Goal: Task Accomplishment & Management: Complete application form

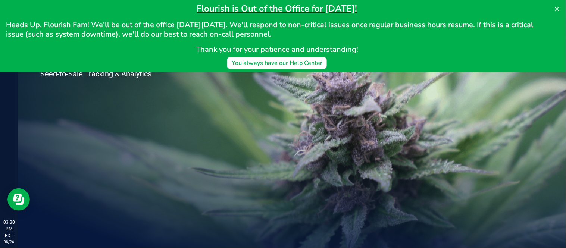
click at [180, 117] on div "Welcome to Flourish Software Seed-to-Sale Tracking & Analytics" at bounding box center [111, 133] width 186 height 230
click at [558, 6] on icon at bounding box center [557, 9] width 6 height 6
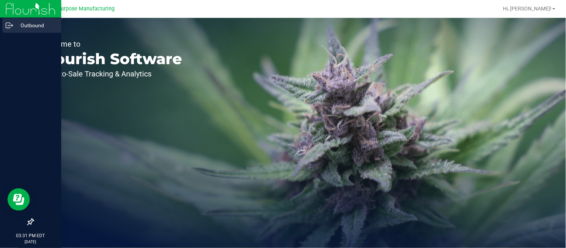
click at [32, 25] on p "Outbound" at bounding box center [35, 25] width 45 height 9
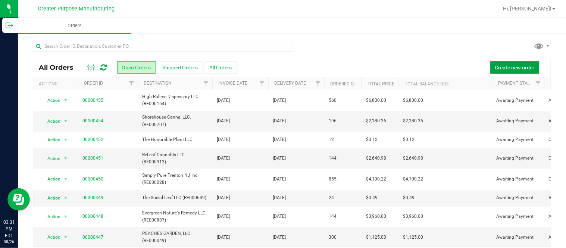
click at [500, 69] on span "Create new order" at bounding box center [515, 68] width 40 height 6
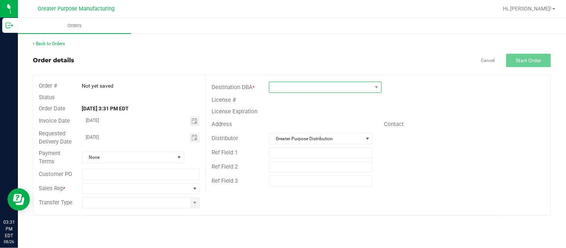
click at [344, 86] on span at bounding box center [320, 87] width 103 height 10
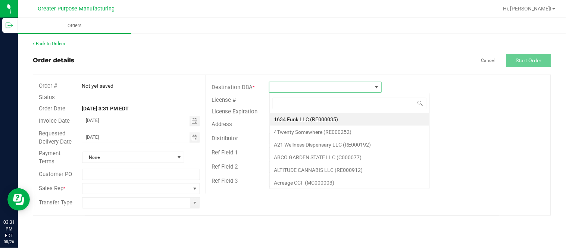
scroll to position [11, 112]
type input "Re000021"
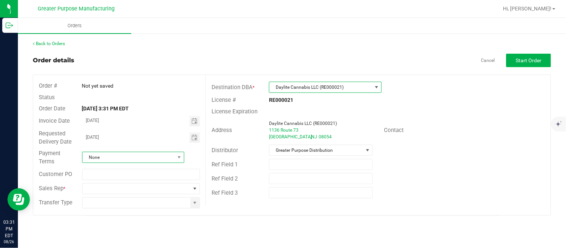
click at [169, 156] on span "None" at bounding box center [128, 157] width 92 height 10
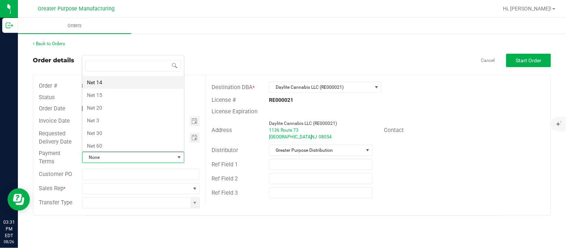
click at [139, 87] on li "Net 14" at bounding box center [132, 82] width 101 height 13
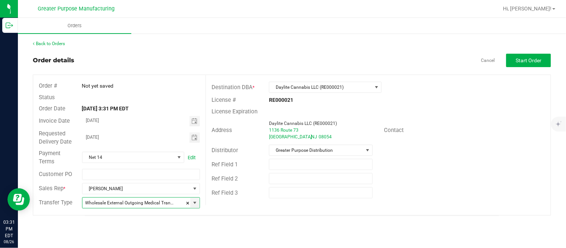
type input "Wholesale Transfer"
click at [522, 63] on button "Start Order" at bounding box center [528, 60] width 45 height 13
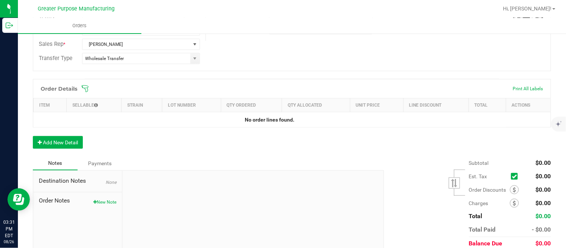
scroll to position [166, 0]
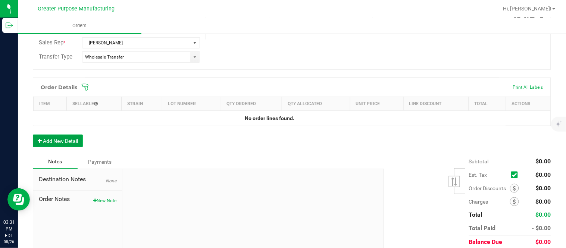
click at [64, 145] on button "Add New Detail" at bounding box center [58, 141] width 50 height 13
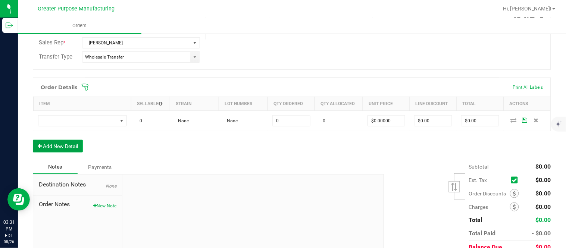
click at [33, 140] on button "Add New Detail" at bounding box center [58, 146] width 50 height 13
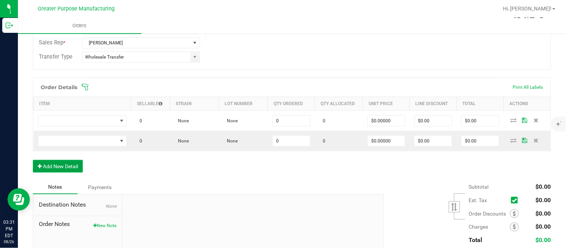
click at [33, 160] on button "Add New Detail" at bounding box center [58, 166] width 50 height 13
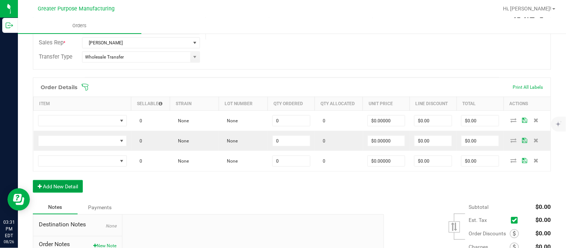
click at [33, 180] on button "Add New Detail" at bounding box center [58, 186] width 50 height 13
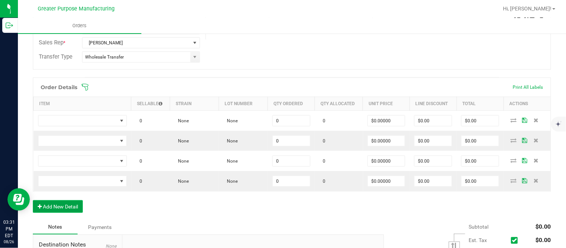
click at [33, 200] on button "Add New Detail" at bounding box center [58, 206] width 50 height 13
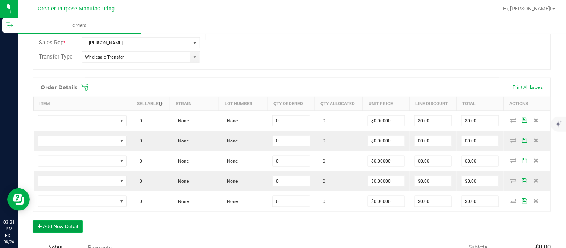
click at [33, 220] on button "Add New Detail" at bounding box center [58, 226] width 50 height 13
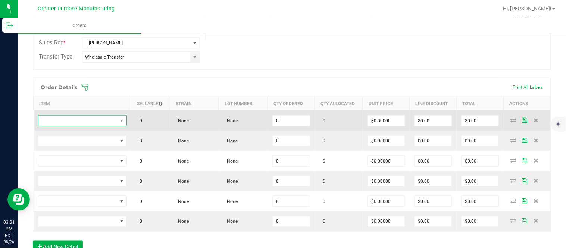
click at [88, 119] on span "NO DATA FOUND" at bounding box center [77, 121] width 79 height 10
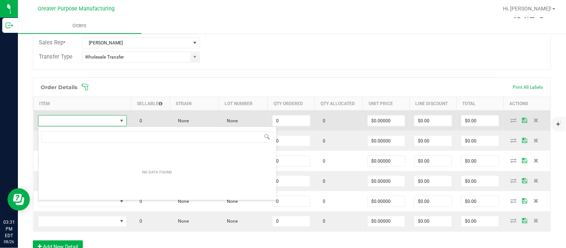
scroll to position [11, 86]
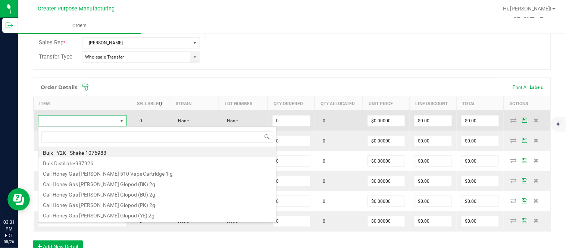
type input "1.37.60.994.0"
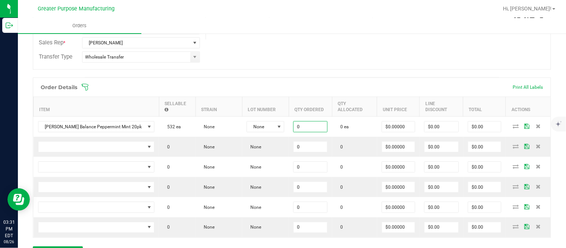
paste input "24"
type input "24 ea"
type input "0"
type input "$0.00000"
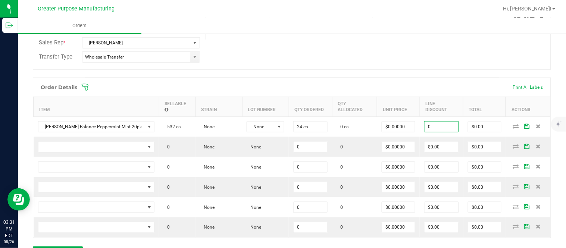
type input "$0.00"
type input "0"
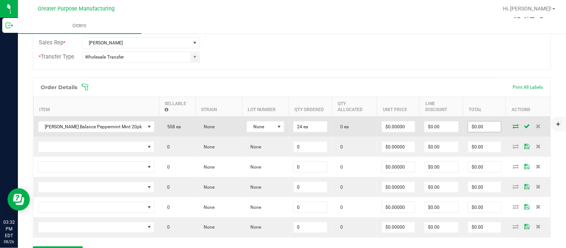
click at [472, 132] on input "$0.00" at bounding box center [484, 127] width 33 height 10
paste input "30"
type input "300"
type input "$12.50000"
type input "$300.00"
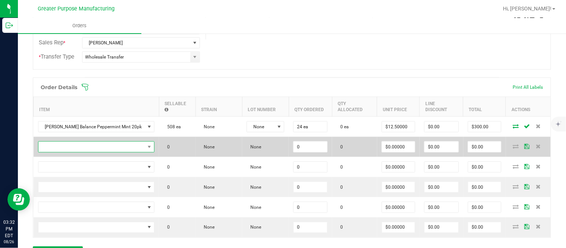
click at [121, 151] on span "NO DATA FOUND" at bounding box center [91, 147] width 107 height 10
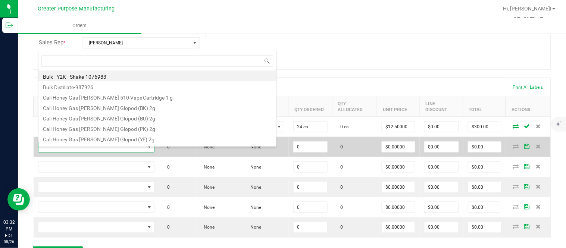
scroll to position [11, 105]
type input "1.37.60.982.0"
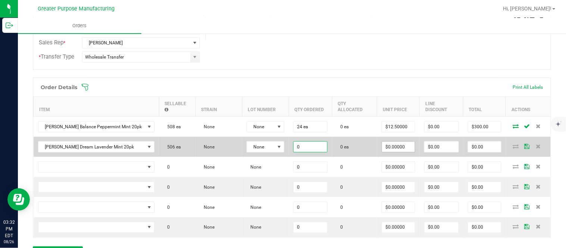
paste input "24"
type input "24 ea"
type input "$0.00000"
type input "$0.00"
type input "0"
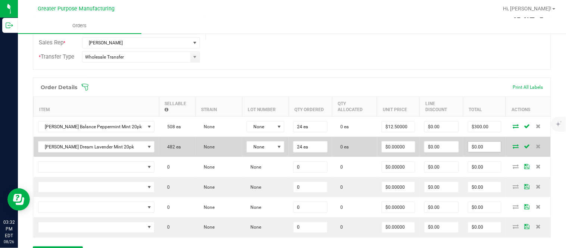
click at [478, 152] on input "$0.00" at bounding box center [484, 147] width 33 height 10
paste input "30"
type input "300"
type input "$12.50000"
type input "$300.00"
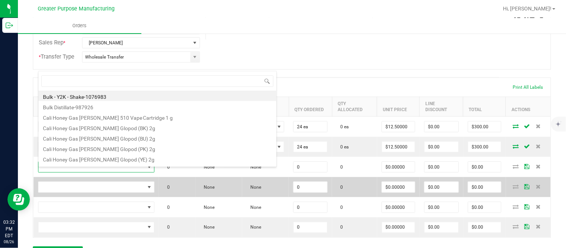
type input "1.37.60.983.0"
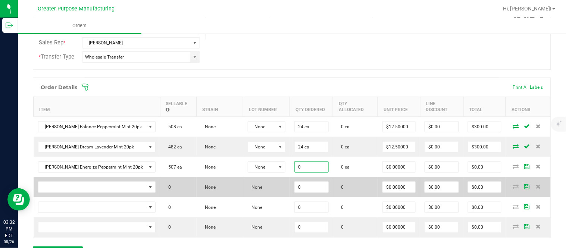
paste input "24"
type input "24 ea"
type input "$0.00000"
type input "$0.00"
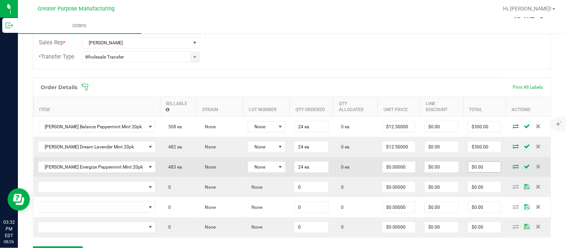
click at [472, 171] on input "$0.00" at bounding box center [484, 167] width 33 height 10
paste input "30"
type input "300"
type input "$12.50000"
type input "$300.00"
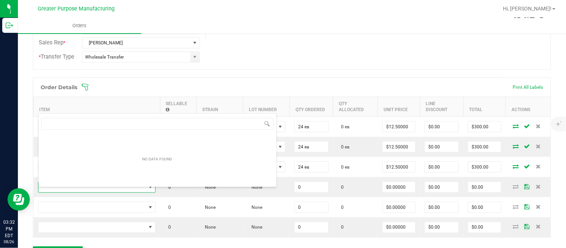
scroll to position [11, 106]
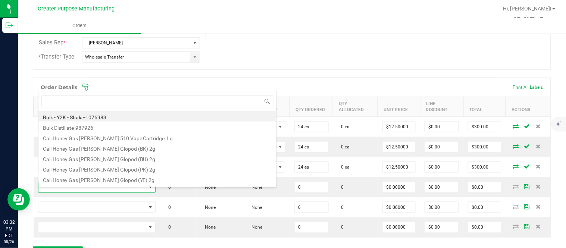
type input "1.37.60.984.0"
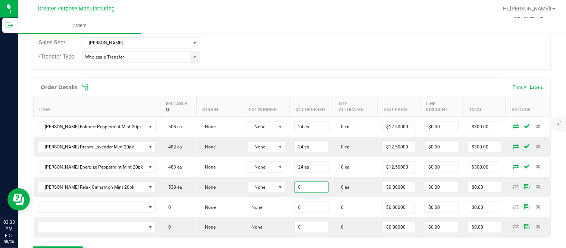
paste input "24"
type input "24 ea"
type input "$0.00000"
type input "$0.00"
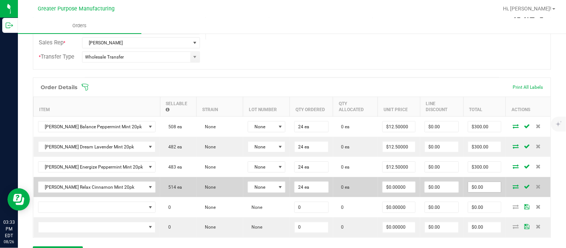
click at [469, 189] on input "$0.00" at bounding box center [484, 187] width 33 height 10
paste input "30"
type input "300"
type input "$12.50000"
type input "$300.00"
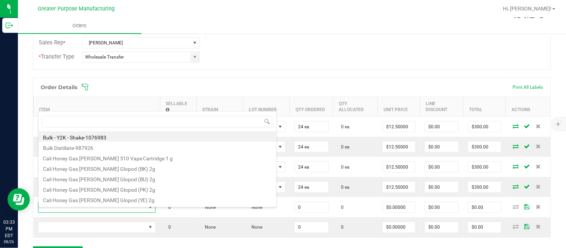
type input "1.37.60.985.0"
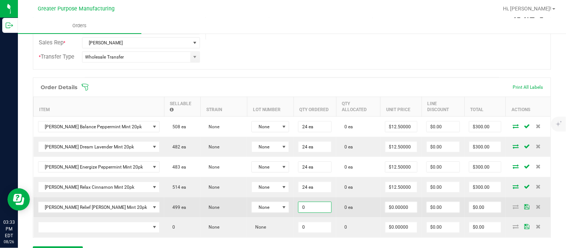
paste input "24"
type input "24 ea"
type input "$0.00000"
type input "0"
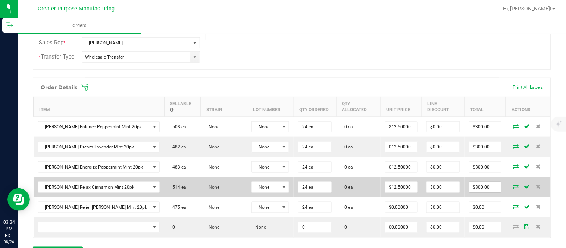
click at [469, 192] on input "$300.00" at bounding box center [485, 187] width 32 height 10
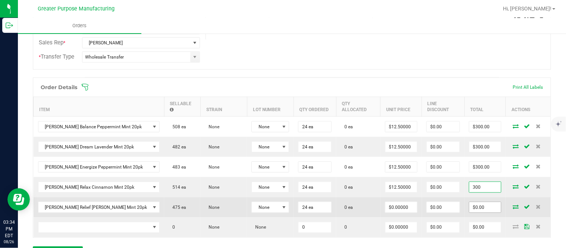
click at [469, 207] on input "$0.00" at bounding box center [485, 207] width 32 height 10
type input "$300.00"
paste input "30"
type input "300"
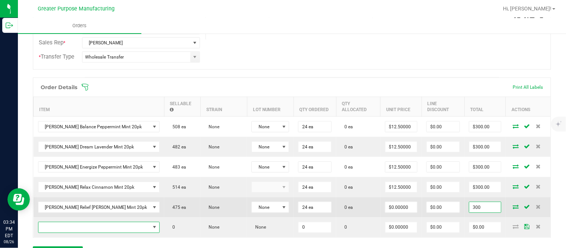
type input "$12.50000"
type input "$300.00"
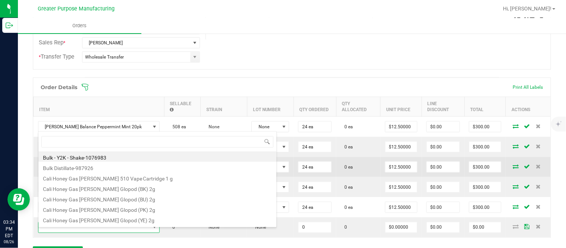
type input "1.37.60.986.0"
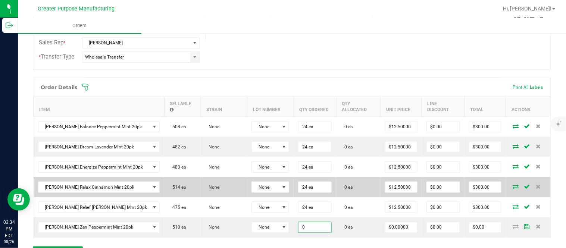
paste input "24"
type input "24 ea"
type input "$0.00000"
type input "$0.00"
type input "0"
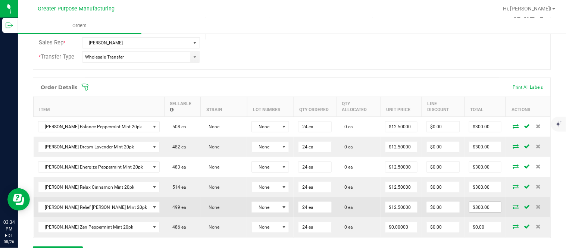
click at [469, 213] on input "$300.00" at bounding box center [485, 207] width 32 height 10
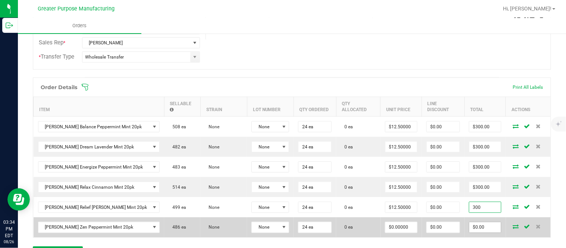
click at [469, 233] on input "$0.00" at bounding box center [485, 227] width 32 height 10
type input "$300.00"
paste input "30"
type input "300"
type input "$12.50000"
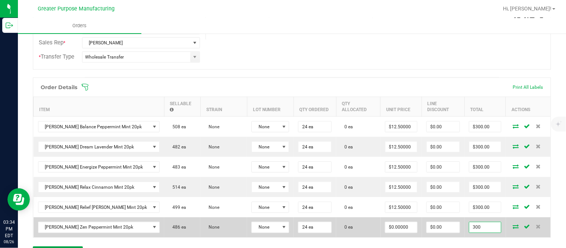
type input "$300.00"
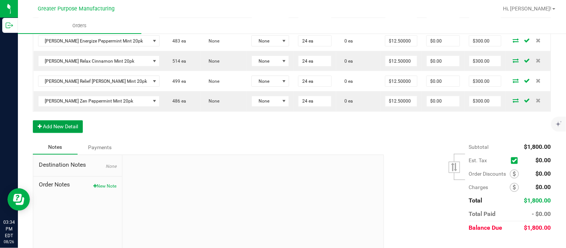
scroll to position [0, 0]
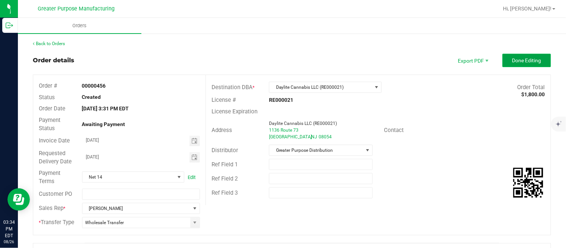
click at [503, 58] on button "Done Editing" at bounding box center [526, 60] width 48 height 13
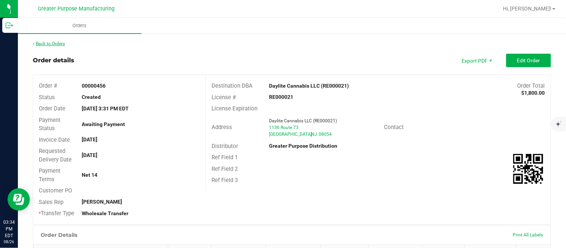
click at [54, 43] on link "Back to Orders" at bounding box center [49, 43] width 32 height 5
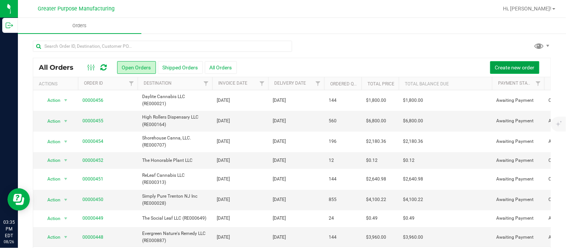
click at [515, 63] on button "Create new order" at bounding box center [514, 67] width 49 height 13
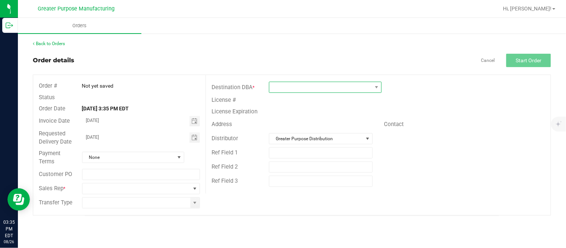
click at [315, 87] on span at bounding box center [320, 87] width 103 height 10
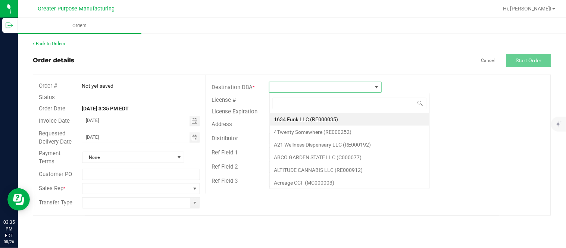
scroll to position [11, 112]
type input "RE000209"
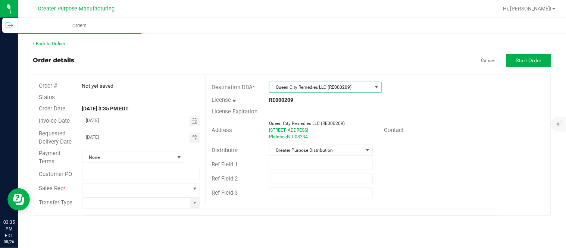
click at [191, 136] on span "Toggle calendar" at bounding box center [194, 137] width 11 height 10
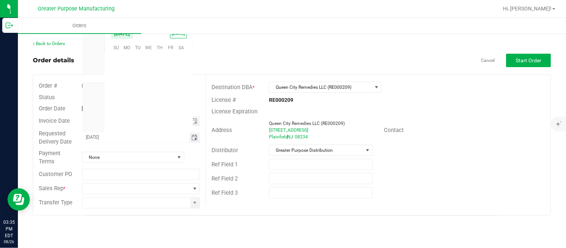
scroll to position [120858, 0]
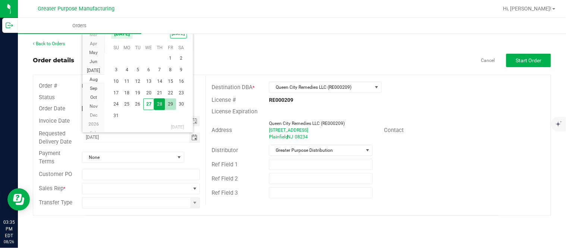
click at [170, 105] on span "29" at bounding box center [170, 104] width 11 height 12
type input "[DATE]"
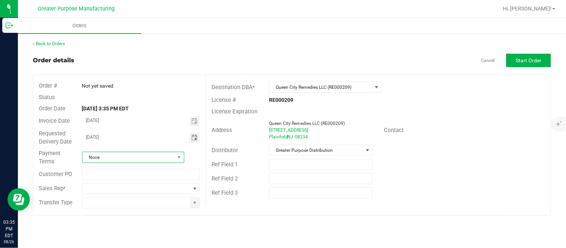
click at [144, 158] on span "None" at bounding box center [128, 157] width 92 height 10
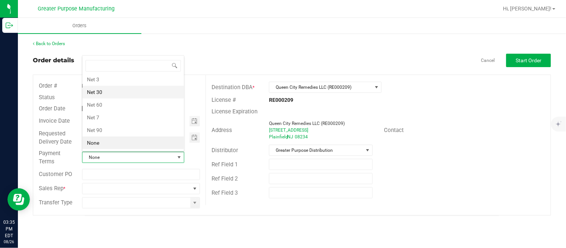
click at [141, 92] on li "Net 30" at bounding box center [132, 92] width 101 height 13
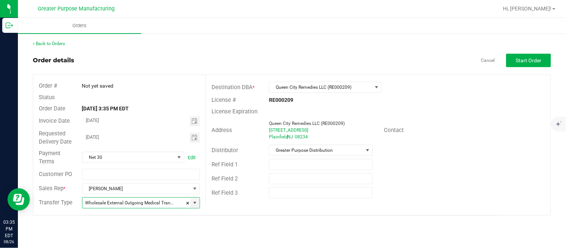
type input "Wholesale Transfer"
click at [515, 62] on button "Start Order" at bounding box center [528, 60] width 45 height 13
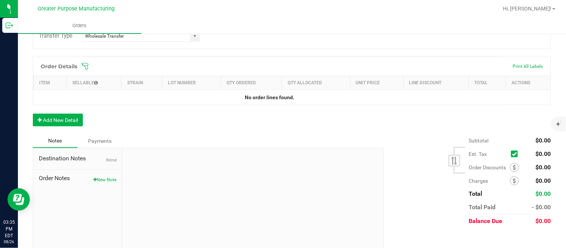
scroll to position [194, 0]
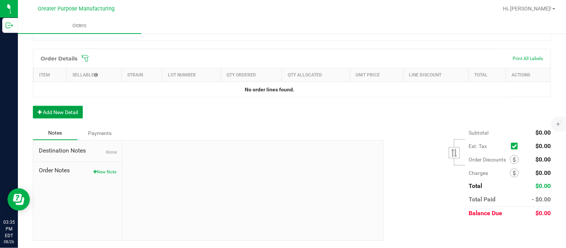
click at [59, 112] on button "Add New Detail" at bounding box center [58, 112] width 50 height 13
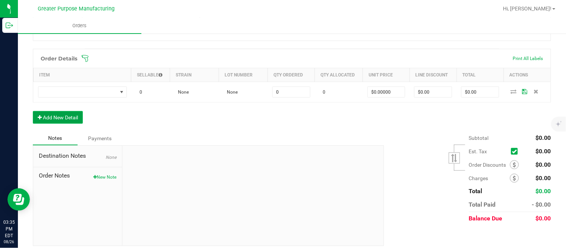
click at [33, 111] on button "Add New Detail" at bounding box center [58, 117] width 50 height 13
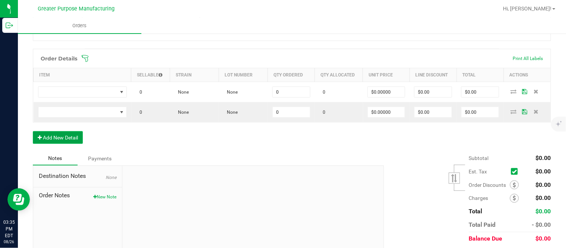
click at [33, 131] on button "Add New Detail" at bounding box center [58, 137] width 50 height 13
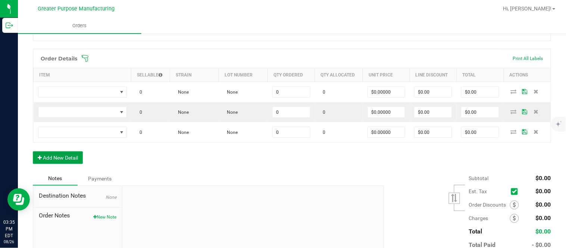
click at [33, 151] on button "Add New Detail" at bounding box center [58, 157] width 50 height 13
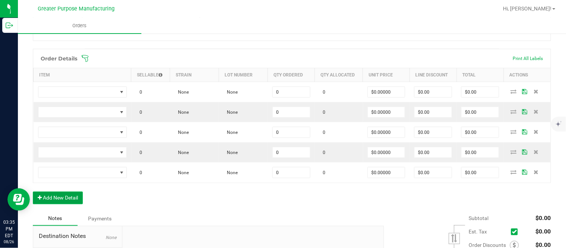
click at [33, 192] on button "Add New Detail" at bounding box center [58, 198] width 50 height 13
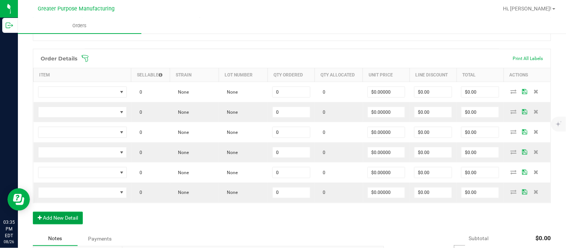
click at [33, 212] on button "Add New Detail" at bounding box center [58, 218] width 50 height 13
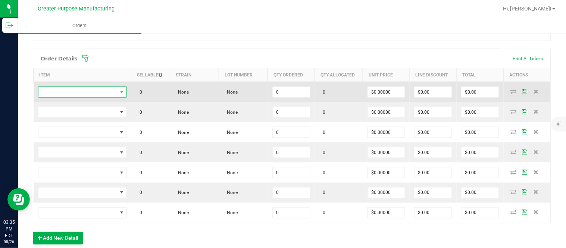
click at [71, 95] on span "NO DATA FOUND" at bounding box center [77, 92] width 79 height 10
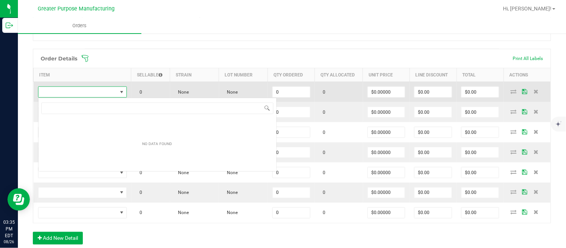
scroll to position [11, 88]
type input "1.37.61.470.0"
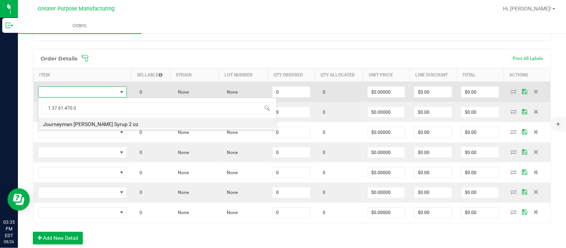
type input "0 ea"
type input "$10.00000"
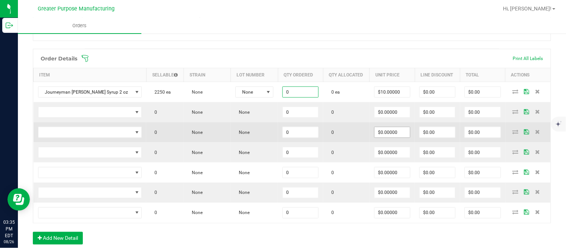
paste input "48"
type input "48 ea"
type input "10"
type input "$480.00"
type input "$10.00000"
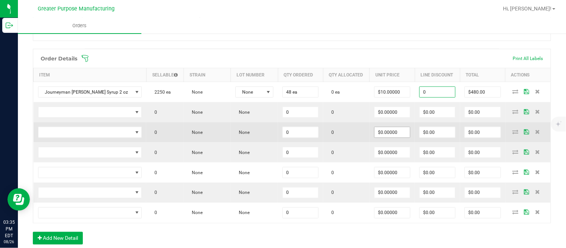
type input "$0.00"
type input "$480.00"
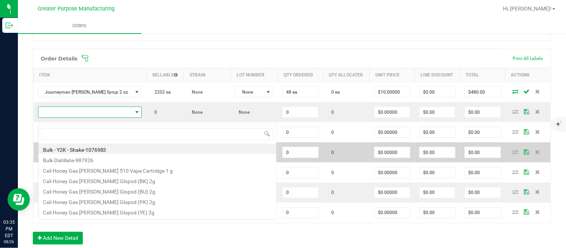
scroll to position [11, 100]
type input "1.37.61.1138.0"
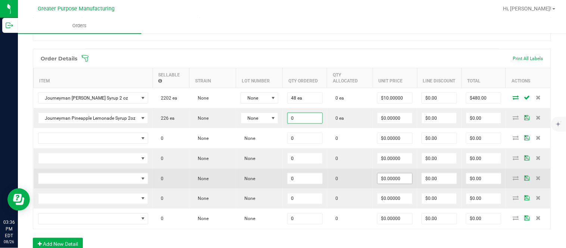
paste input "48"
type input "48 ea"
type input "$0.00000"
type input "$0.00"
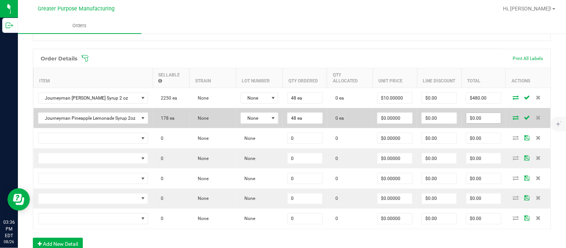
click at [472, 123] on input "$0.00" at bounding box center [483, 118] width 35 height 10
paste input "576"
type input "576"
type input "$12.00000"
type input "$576.00"
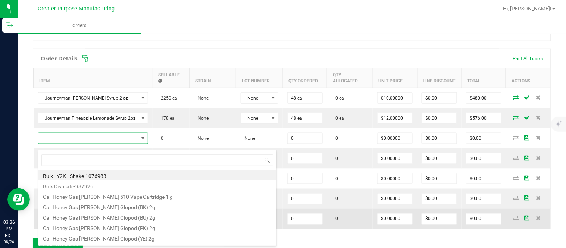
scroll to position [11, 108]
type input "1.37.61.471.0"
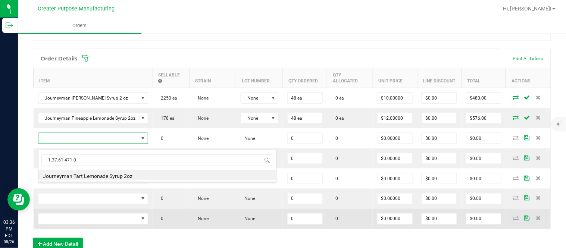
type input "0 ea"
type input "$10.00000"
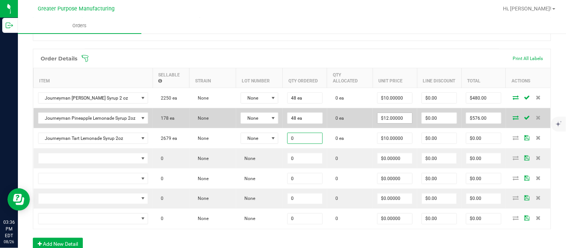
paste input "24"
type input "24 ea"
type input "10"
type input "$240.00"
type input "$10.00000"
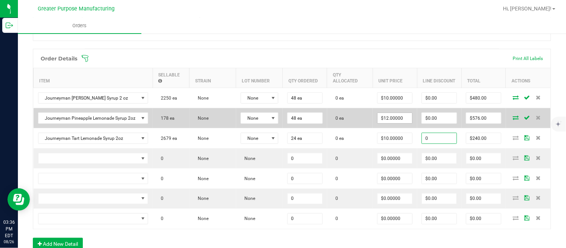
type input "$0.00"
type input "$240.00"
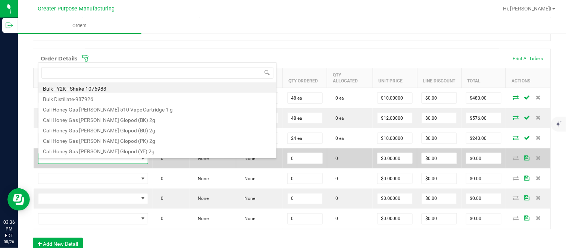
type input "1.25.132.344.0"
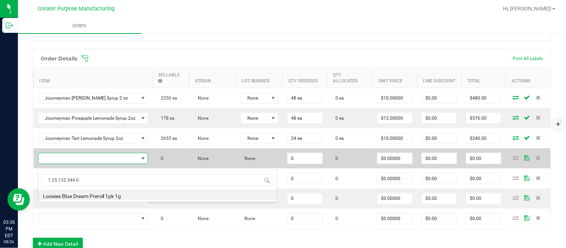
type input "0 ea"
type input "$6.50000"
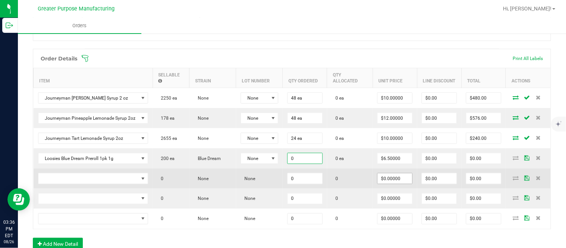
paste input "4"
type input "40 ea"
type input "6.5"
type input "$260.00"
type input "$6.50000"
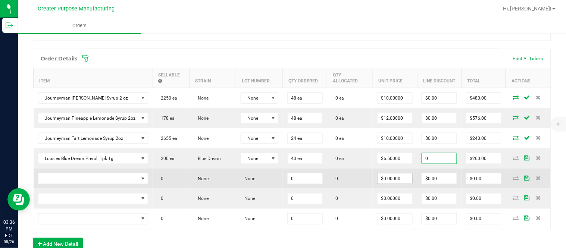
type input "$0.00"
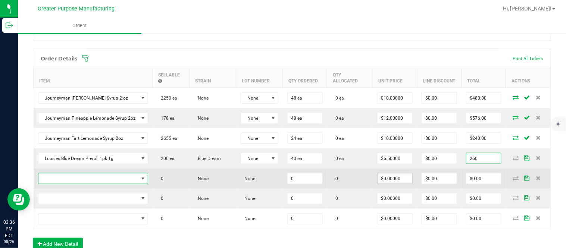
type input "$260.00"
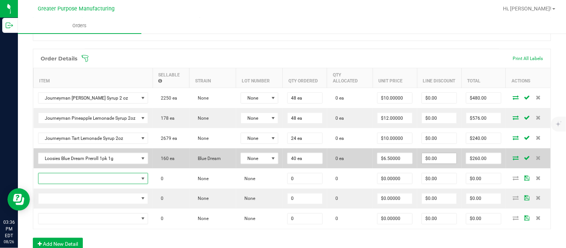
click at [440, 161] on input "$0.00" at bounding box center [439, 158] width 35 height 10
paste input "2"
type input "$20.00"
type input "$240.00"
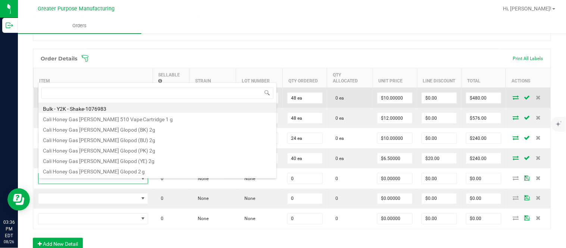
type input "1.5.7.1053.0"
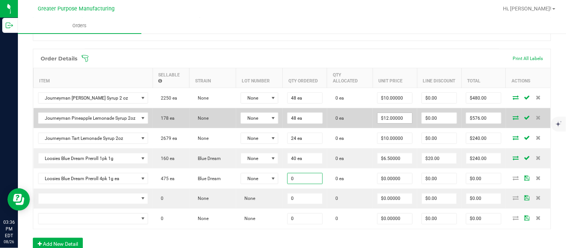
paste input "5"
type input "50 ea"
type input "$0.00000"
type input "$0.00"
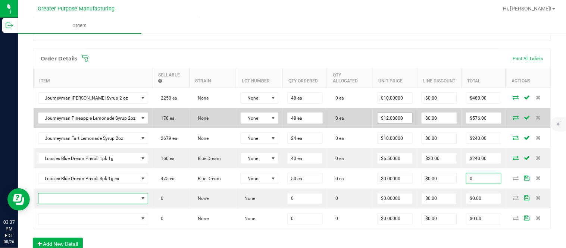
type input "$0.00"
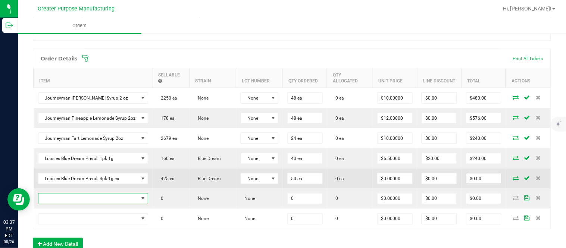
click at [479, 183] on input "$0.00" at bounding box center [483, 178] width 35 height 10
paste input "110"
type input "1100"
type input "$22.00000"
type input "$1,100.00"
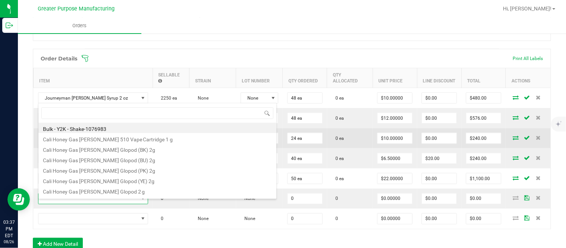
type input "1.5.7.1275.0"
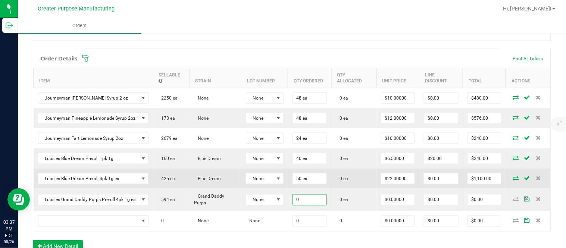
paste input "25"
type input "25 ea"
type input "$0.00000"
type input "$0.00"
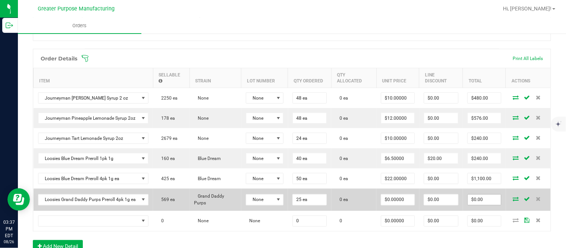
click at [480, 205] on input "$0.00" at bounding box center [484, 200] width 33 height 10
paste input "60"
type input "600"
type input "$24.00000"
type input "$600.00"
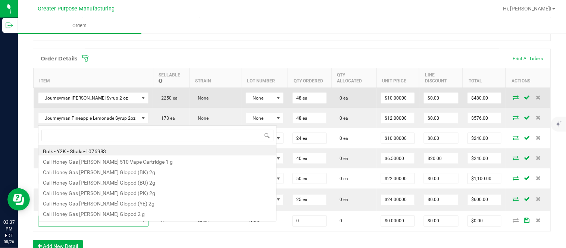
scroll to position [11, 109]
type input "1.5.7.1224.0"
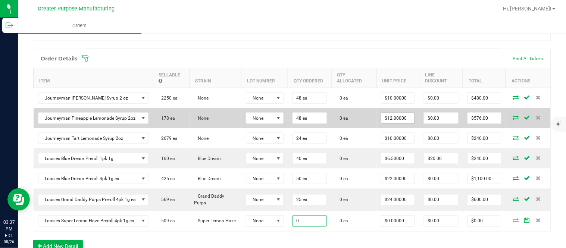
paste input "25"
type input "25 ea"
type input "$0.00000"
type input "$0.00"
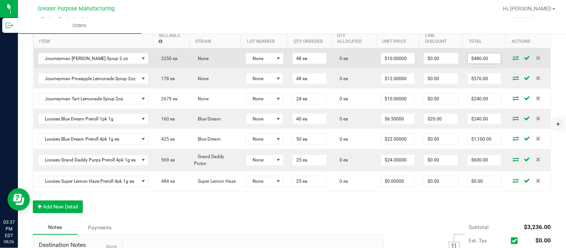
scroll to position [236, 0]
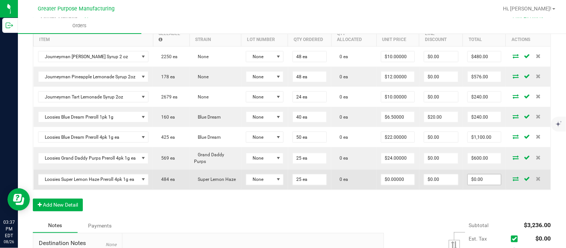
click at [469, 183] on input "$0.00" at bounding box center [484, 180] width 33 height 10
paste input "55"
type input "550"
type input "$22.00000"
type input "$550.00"
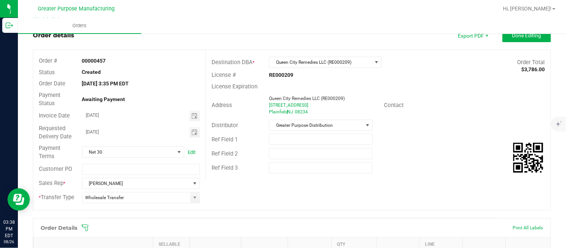
scroll to position [0, 0]
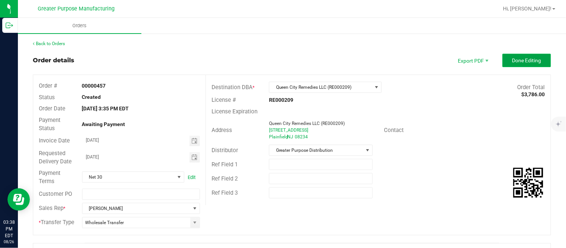
click at [513, 55] on button "Done Editing" at bounding box center [526, 60] width 48 height 13
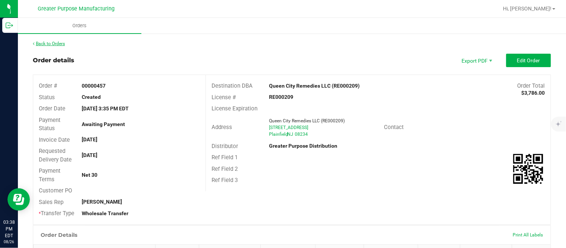
click at [45, 41] on link "Back to Orders" at bounding box center [49, 43] width 32 height 5
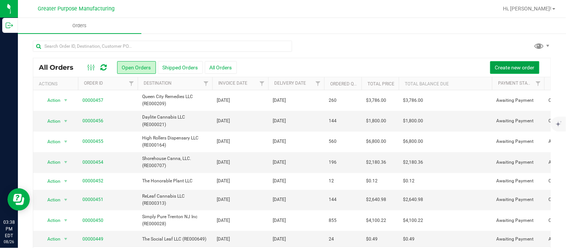
click at [506, 68] on span "Create new order" at bounding box center [515, 68] width 40 height 6
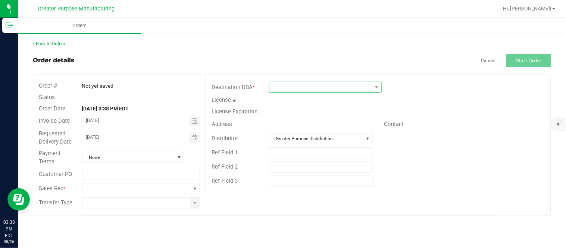
click at [338, 89] on span at bounding box center [320, 87] width 103 height 10
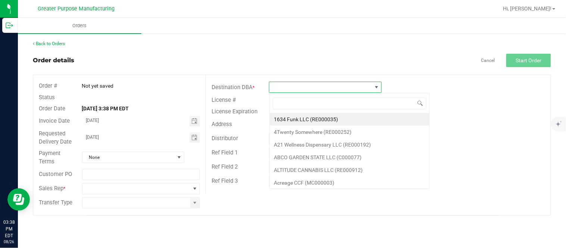
scroll to position [11, 112]
type input "RE000499"
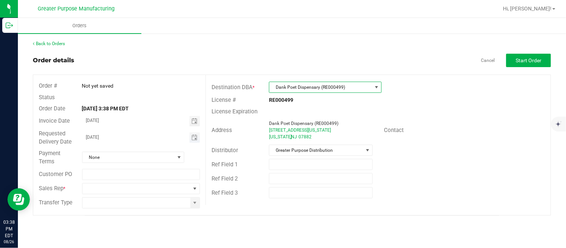
click at [198, 136] on span "Toggle calendar" at bounding box center [194, 137] width 11 height 10
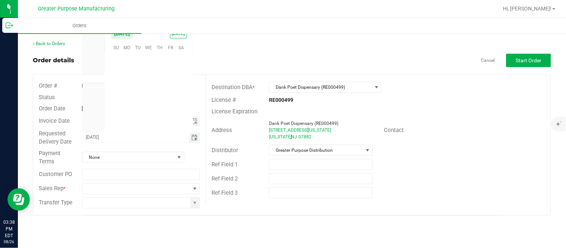
scroll to position [120858, 0]
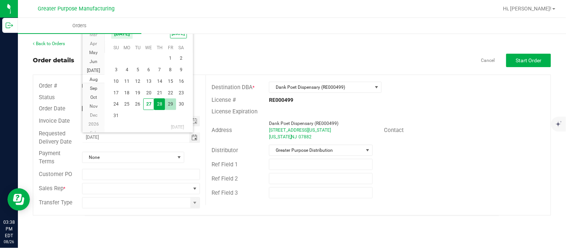
click at [168, 103] on span "29" at bounding box center [170, 104] width 11 height 12
type input "[DATE]"
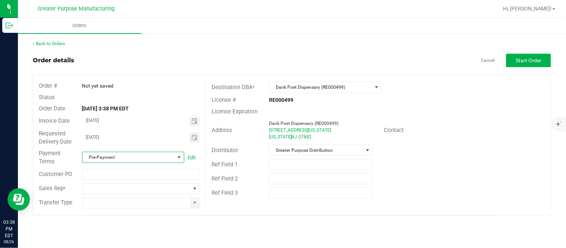
click at [123, 159] on span "Pre-Payment" at bounding box center [128, 157] width 92 height 10
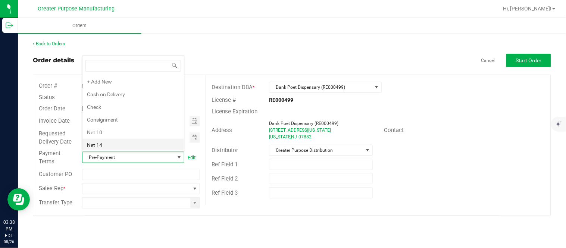
click at [111, 146] on li "Net 14" at bounding box center [132, 145] width 101 height 13
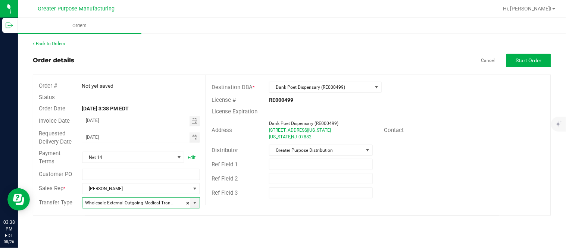
type input "Wholesale Transfer"
click at [522, 55] on button "Start Order" at bounding box center [528, 60] width 45 height 13
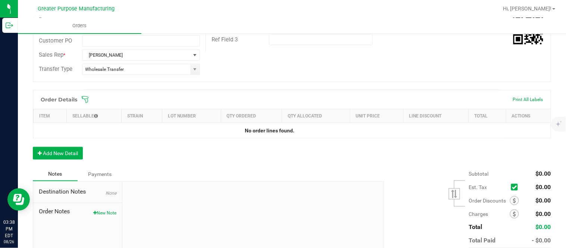
scroll to position [173, 0]
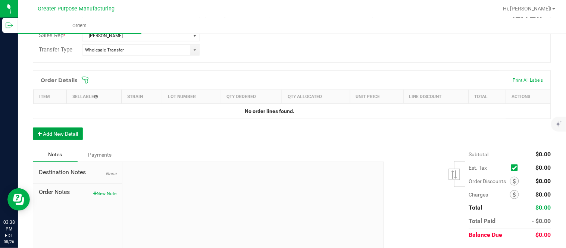
click at [68, 139] on button "Add New Detail" at bounding box center [58, 134] width 50 height 13
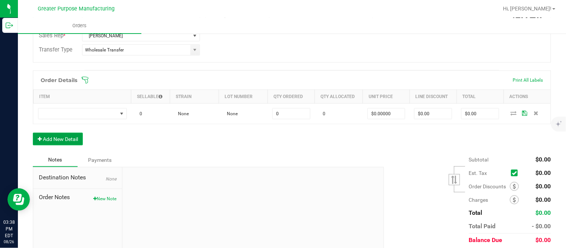
click at [33, 133] on button "Add New Detail" at bounding box center [58, 139] width 50 height 13
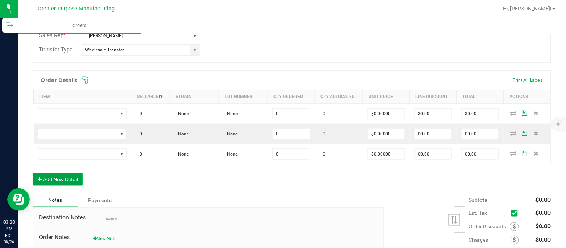
click at [33, 173] on button "Add New Detail" at bounding box center [58, 179] width 50 height 13
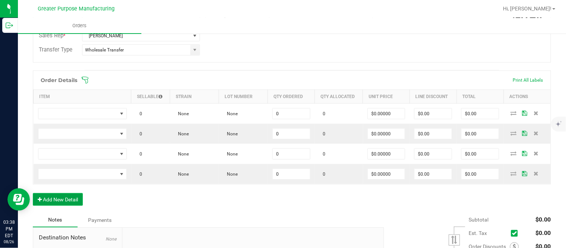
click at [33, 193] on button "Add New Detail" at bounding box center [58, 199] width 50 height 13
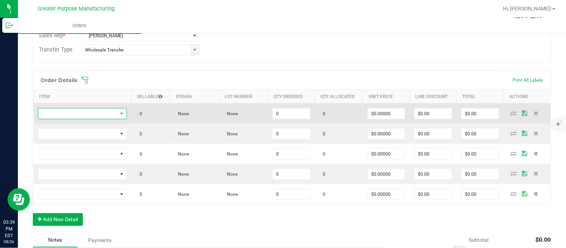
click at [106, 112] on span "NO DATA FOUND" at bounding box center [77, 114] width 79 height 10
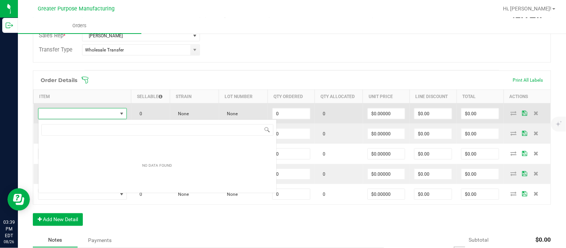
scroll to position [37278, 37201]
type input "1.37.61.470.0"
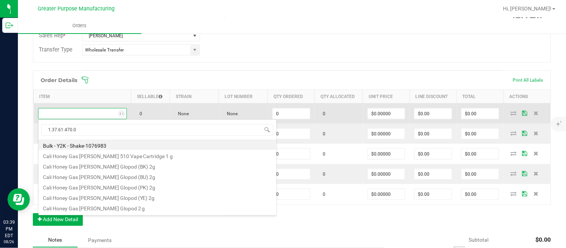
scroll to position [11, 86]
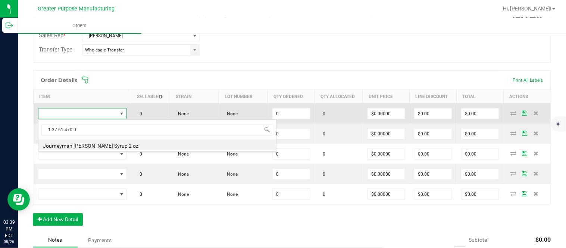
type input "0 ea"
type input "$10.00000"
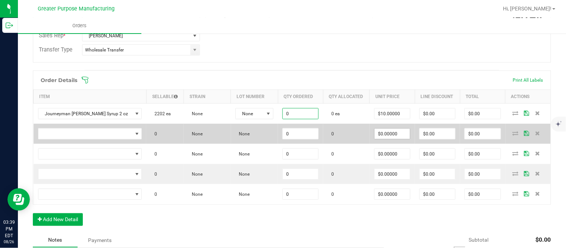
paste input "72"
type input "72 ea"
type input "10"
type input "$720.00"
type input "$10.00000"
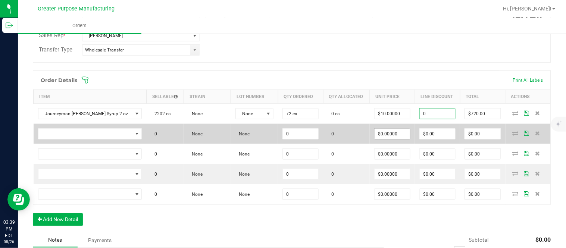
type input "$0.00"
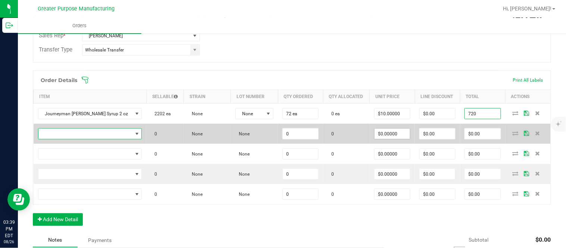
type input "$720.00"
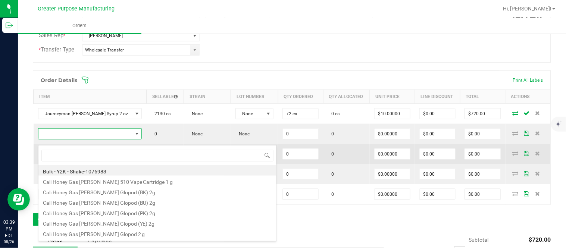
scroll to position [11, 100]
type input "1.37.61.1138.0"
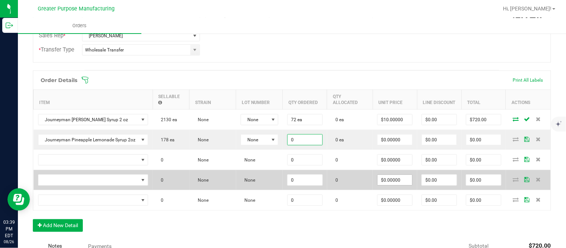
paste input "24"
type input "24 ea"
type input "$0.00000"
type input "$0.00"
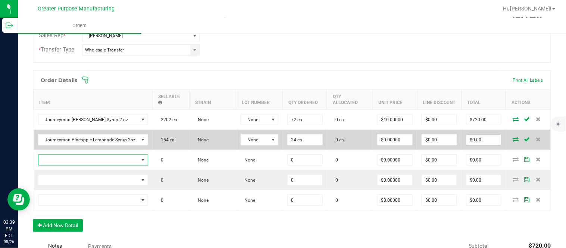
click at [475, 145] on input "$0.00" at bounding box center [483, 140] width 35 height 10
paste input "288"
type input "288"
type input "$12.00000"
type input "$288.00"
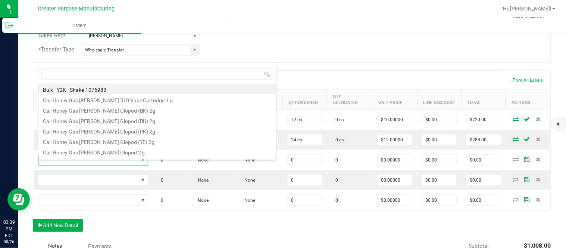
scroll to position [11, 108]
type input "1.37.61.471.0"
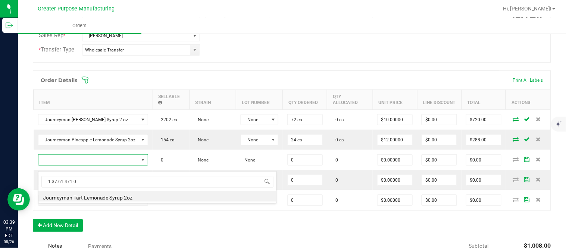
type input "0 ea"
type input "$10.00000"
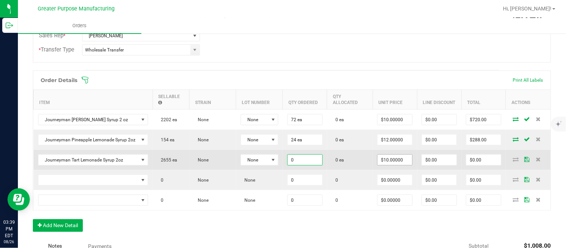
paste input "48"
type input "48 ea"
type input "10"
type input "$480.00"
type input "$10.00000"
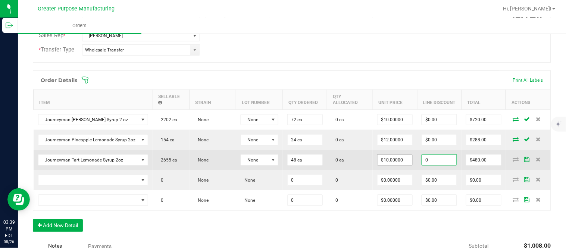
type input "$0.00"
type input "$480.00"
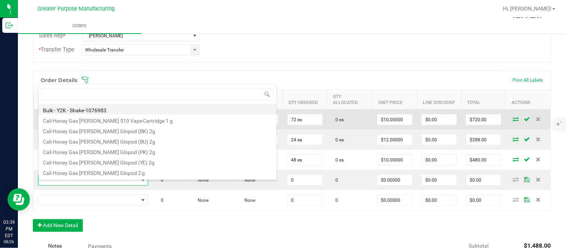
type input "1.37.61.472.0"
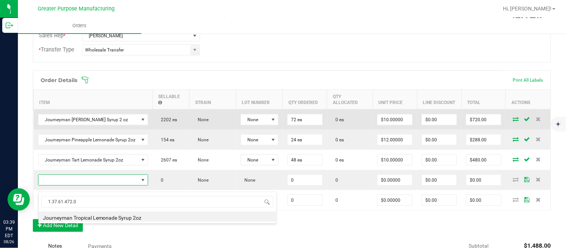
type input "0 ea"
type input "$10.00000"
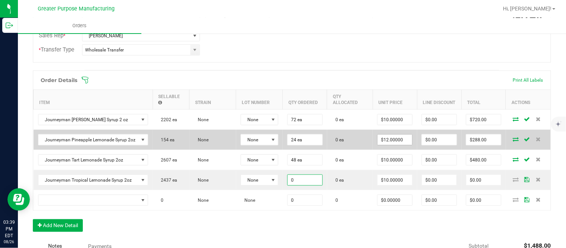
paste input "48"
type input "48 ea"
type input "10"
type input "$480.00"
type input "$10.00000"
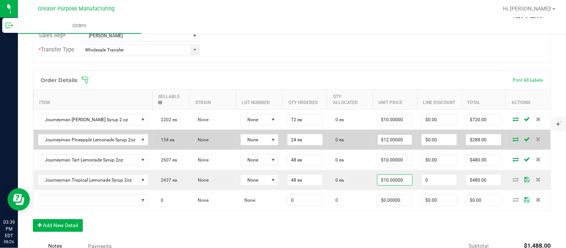
type input "$0.00"
type input "$480.00"
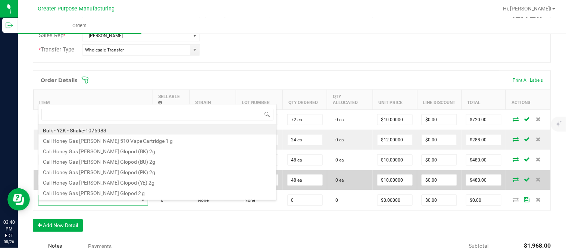
type input "1.37.61.1137.0"
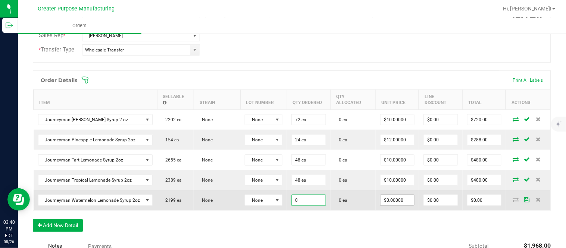
paste input "24"
type input "24 ea"
type input "$0.00000"
type input "$0.00"
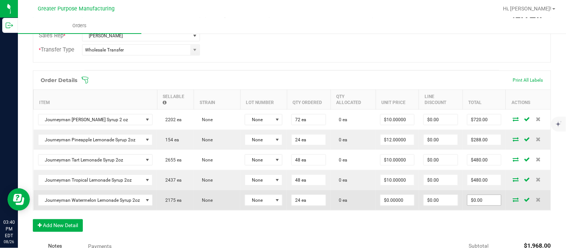
click at [479, 205] on input "$0.00" at bounding box center [484, 200] width 34 height 10
paste input "288"
type input "288"
type input "$12.00000"
type input "$288.00"
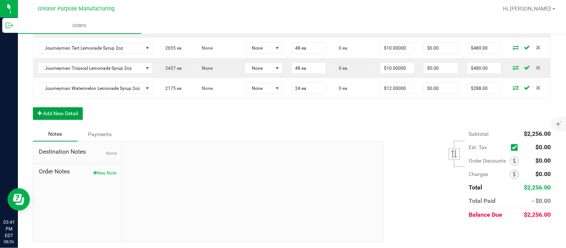
scroll to position [292, 0]
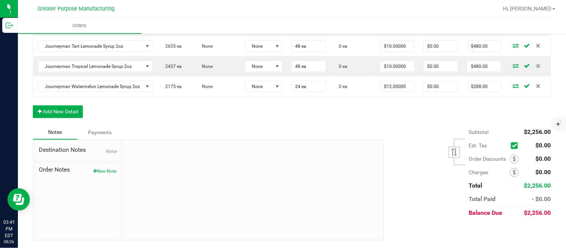
click at [535, 157] on span "$0.00" at bounding box center [542, 158] width 15 height 7
click at [390, 169] on div "Subtotal $2,256.00 Est. Tax" at bounding box center [464, 173] width 173 height 94
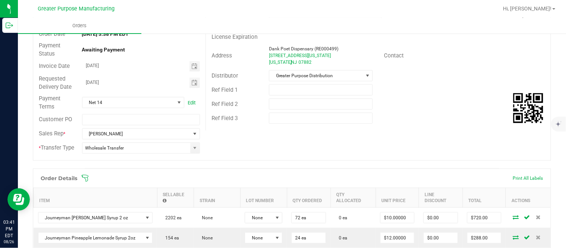
scroll to position [0, 0]
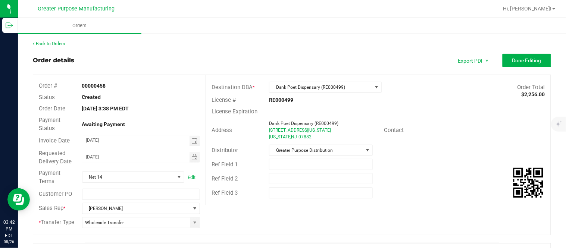
drag, startPoint x: 515, startPoint y: 93, endPoint x: 542, endPoint y: 95, distance: 26.9
click at [542, 95] on div "Destination DBA * Dank Poet Dispensary (RE000499) Order Total $2,256.00 License…" at bounding box center [377, 140] width 345 height 130
click at [531, 96] on strong "$2,256.00" at bounding box center [532, 94] width 23 height 6
drag, startPoint x: 515, startPoint y: 94, endPoint x: 538, endPoint y: 95, distance: 23.5
click at [538, 95] on strong "$2,256.00" at bounding box center [532, 94] width 23 height 6
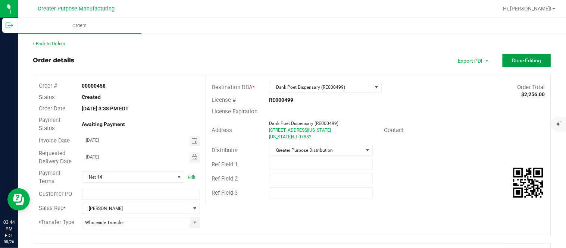
click at [512, 61] on span "Done Editing" at bounding box center [526, 60] width 29 height 6
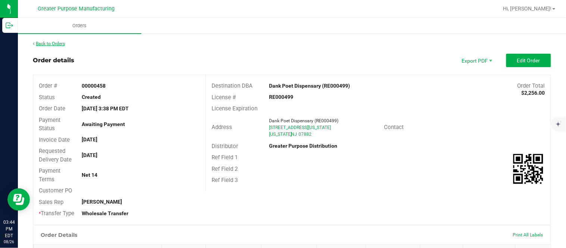
click at [56, 43] on link "Back to Orders" at bounding box center [49, 43] width 32 height 5
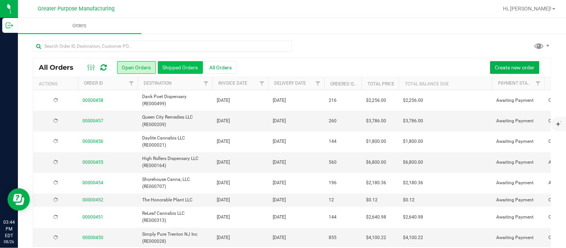
click at [176, 69] on button "Shipped Orders" at bounding box center [180, 67] width 45 height 13
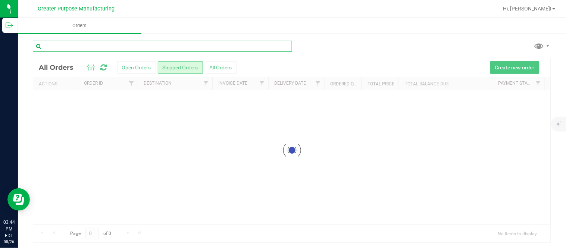
click at [116, 45] on input "text" at bounding box center [162, 46] width 259 height 11
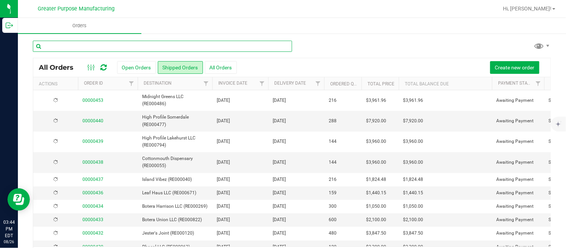
paste input "453"
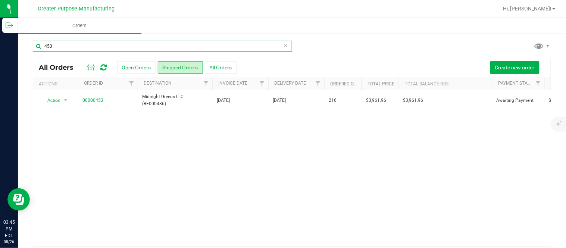
click at [172, 48] on input "453" at bounding box center [162, 46] width 259 height 11
type input "4"
paste input "441"
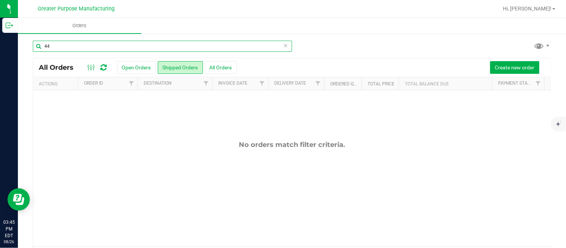
type input "4"
paste input "448"
type input "4"
paste input "449"
type input "4"
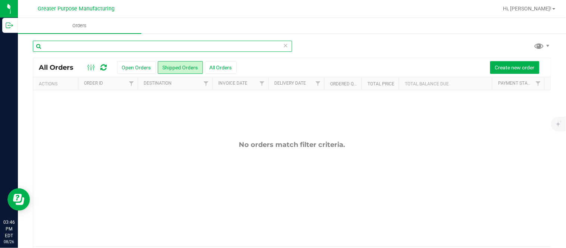
paste input "432"
type input "4"
paste input "433"
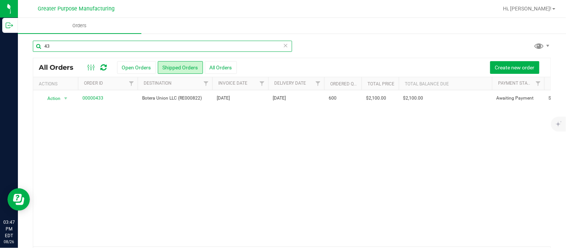
type input "4"
paste input "434"
type input "4"
paste input "447"
type input "4"
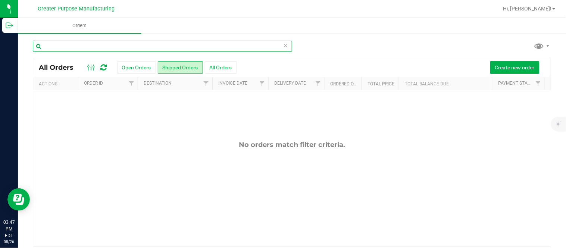
paste input "Simply Pure Trenton NJ Inc (RE000028)"
type input "Simply Pure Trenton NJ Inc (RE000028)"
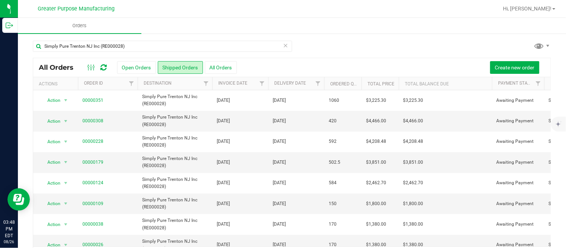
click at [283, 46] on icon at bounding box center [285, 45] width 5 height 9
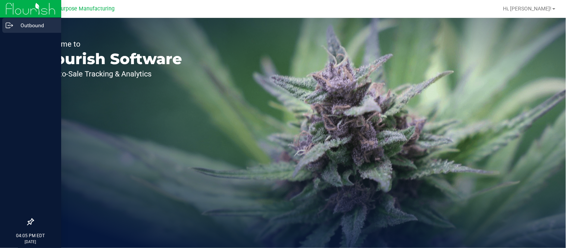
click at [10, 27] on icon at bounding box center [9, 25] width 7 height 7
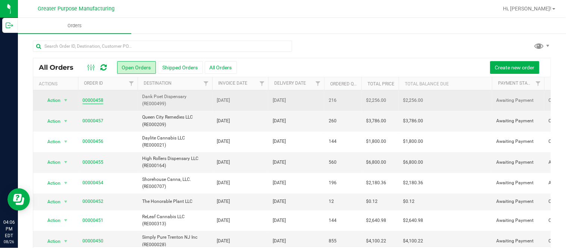
click at [96, 98] on link "00000458" at bounding box center [92, 100] width 21 height 7
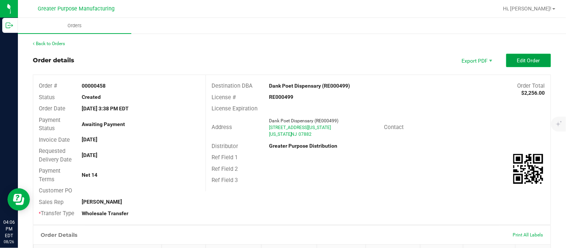
click at [518, 64] on button "Edit Order" at bounding box center [528, 60] width 45 height 13
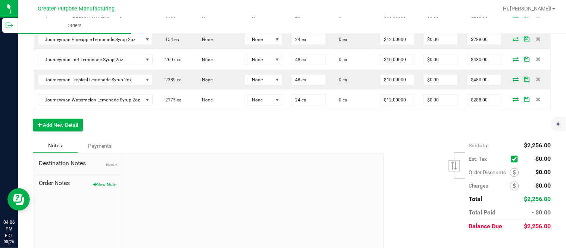
scroll to position [292, 0]
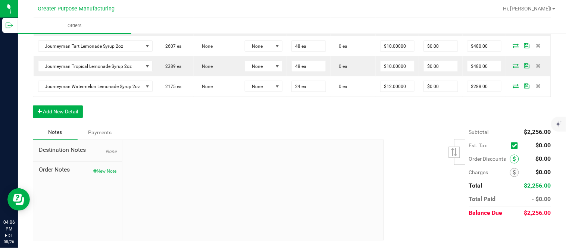
click at [513, 159] on icon at bounding box center [514, 159] width 3 height 5
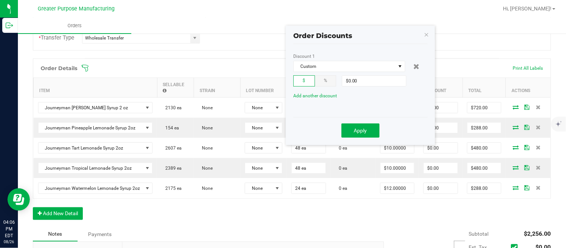
scroll to position [161, 0]
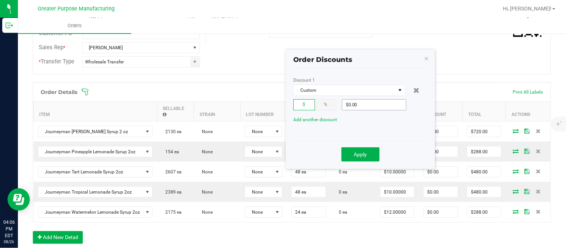
click at [354, 103] on input "$0.00" at bounding box center [374, 105] width 64 height 10
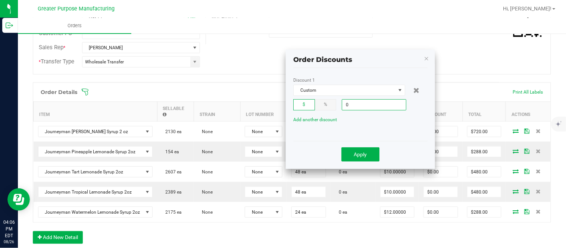
paste input "96"
click at [344, 154] on button "Apply" at bounding box center [360, 154] width 38 height 14
type input "$96.00"
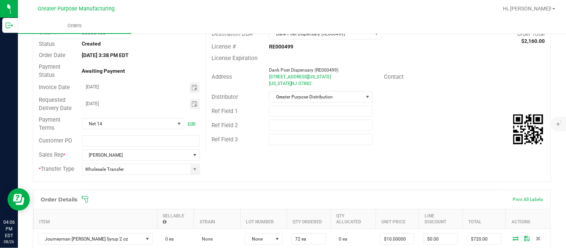
scroll to position [0, 0]
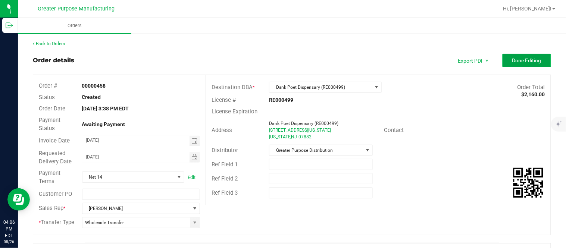
click at [512, 60] on span "Done Editing" at bounding box center [526, 60] width 29 height 6
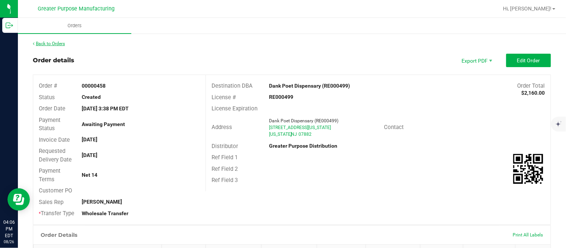
click at [59, 41] on link "Back to Orders" at bounding box center [49, 43] width 32 height 5
